Goal: Communication & Community: Answer question/provide support

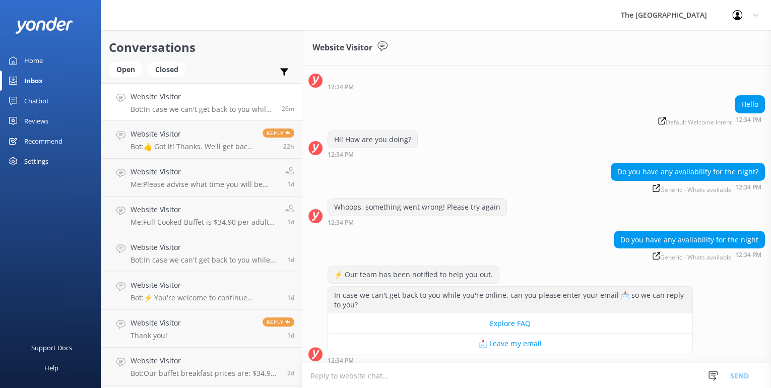
scroll to position [49, 0]
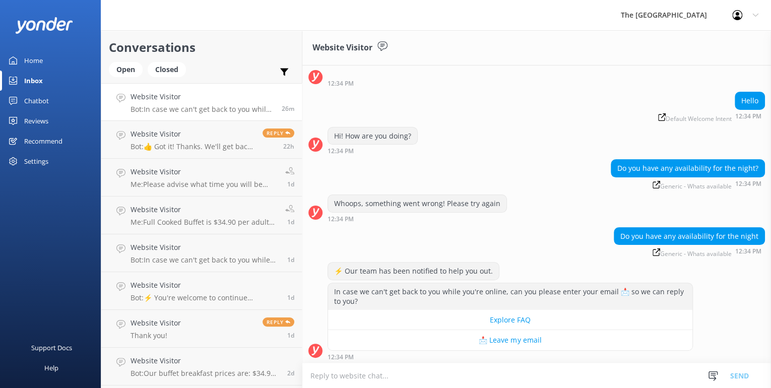
click at [206, 106] on p "Bot: In case we can't get back to you while you're online, can you please enter…" at bounding box center [202, 109] width 144 height 9
click at [147, 107] on p "Bot: In case we can't get back to you while you're online, can you please enter…" at bounding box center [202, 109] width 144 height 9
click at [337, 337] on button "📩 Leave my email" at bounding box center [510, 340] width 364 height 20
click at [335, 373] on textarea at bounding box center [536, 375] width 469 height 25
click at [361, 379] on textarea at bounding box center [536, 375] width 469 height 25
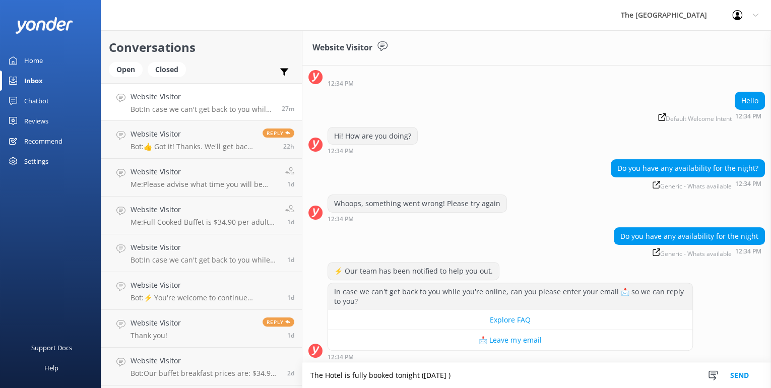
type textarea "The Hotel is fully booked tonight ([DATE] )"
click at [736, 374] on button "Send" at bounding box center [740, 375] width 38 height 25
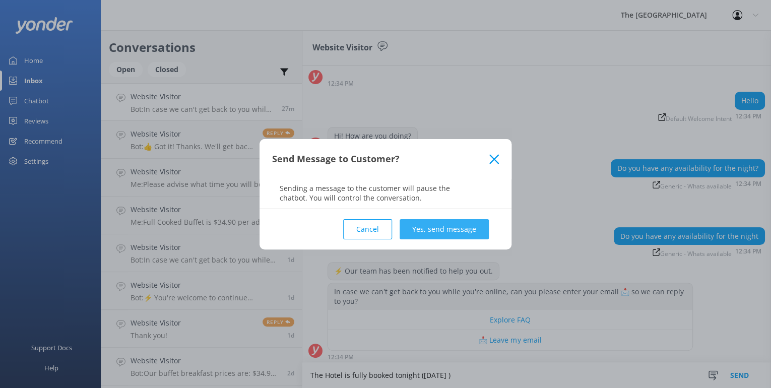
click at [437, 227] on button "Yes, send message" at bounding box center [444, 229] width 89 height 20
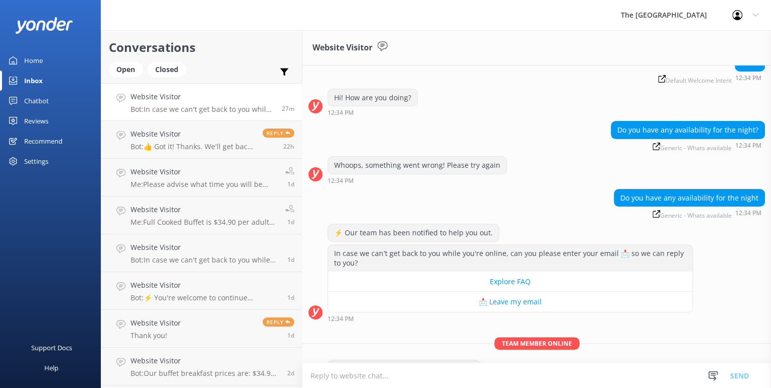
scroll to position [115, 0]
